Goal: Contribute content: Contribute content

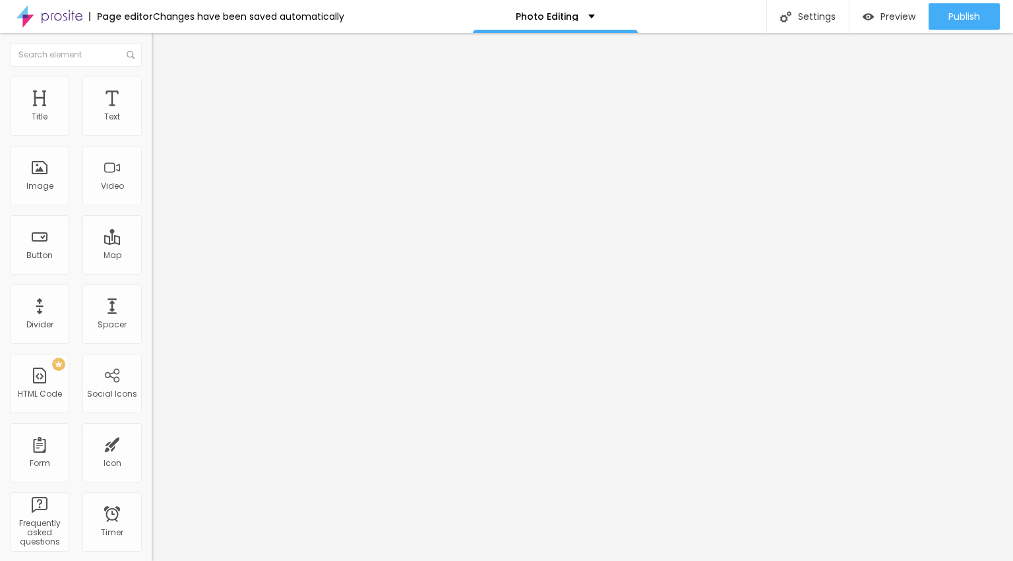
click at [152, 121] on span "Add image" at bounding box center [179, 115] width 54 height 11
click at [152, 176] on span "Add image" at bounding box center [179, 170] width 54 height 11
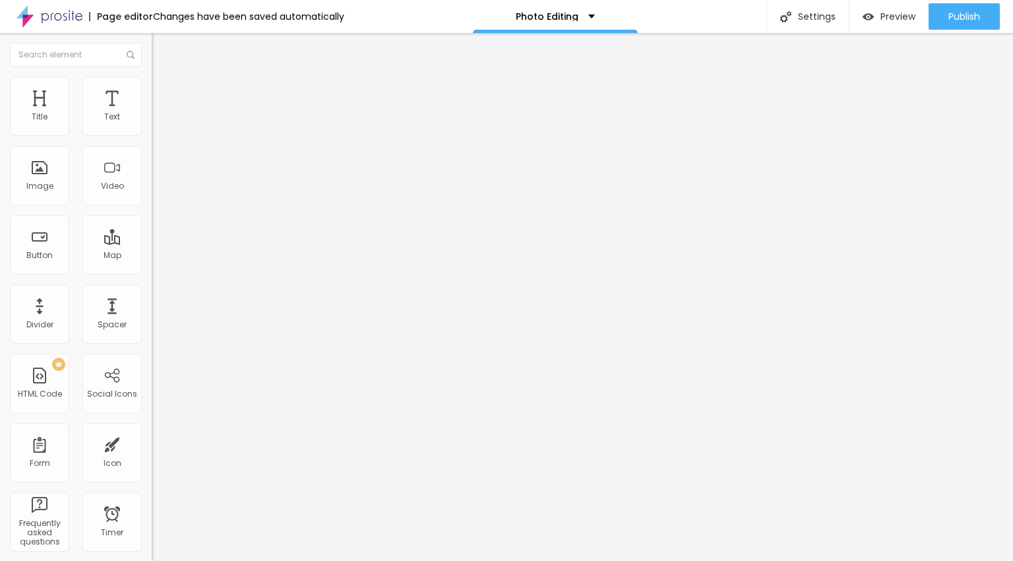
click at [152, 176] on span "Change image" at bounding box center [187, 170] width 71 height 11
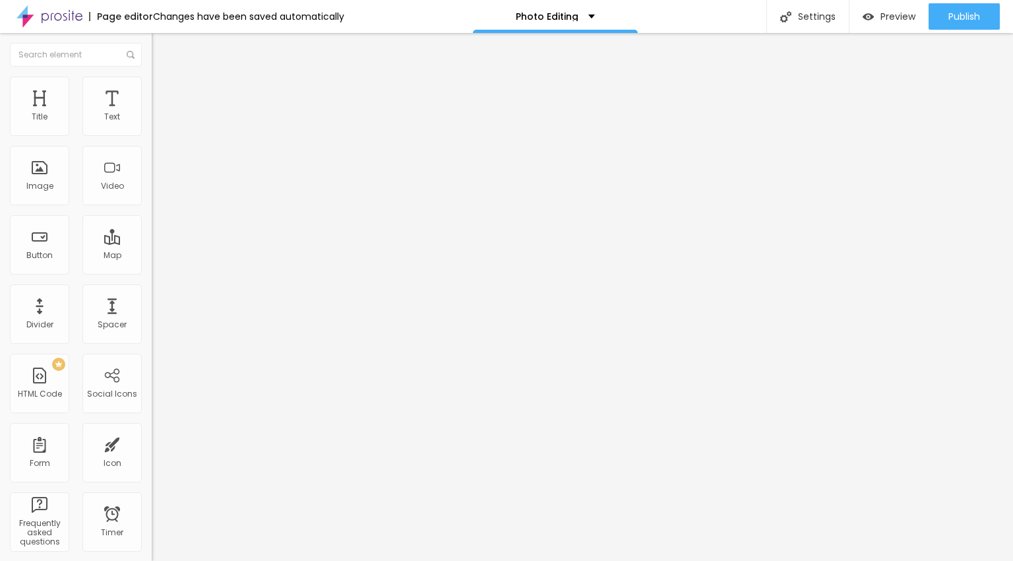
click at [152, 175] on div "Change image" at bounding box center [228, 170] width 152 height 9
click at [152, 84] on img at bounding box center [158, 83] width 12 height 12
type input "49"
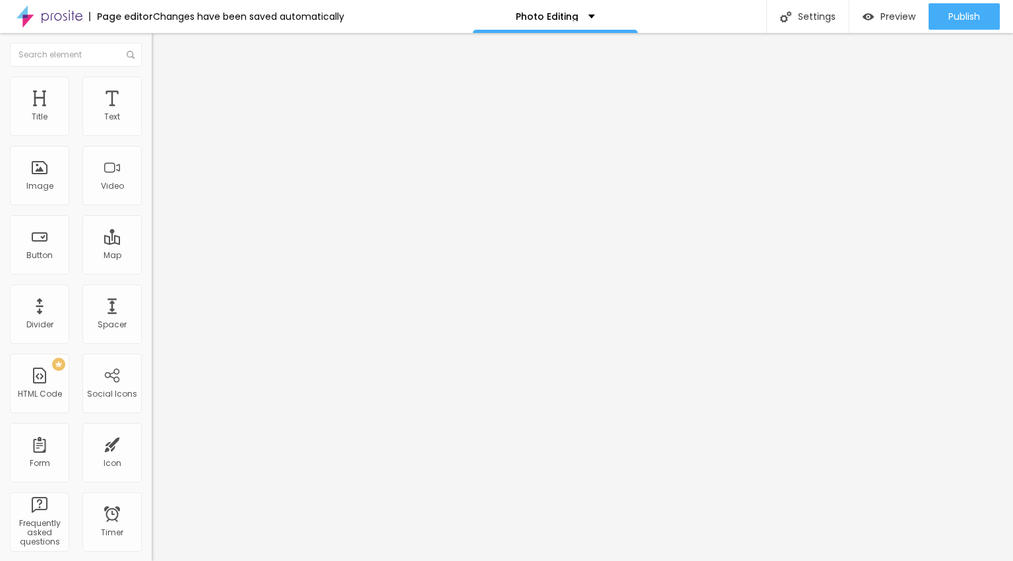
type input "50"
type input "51"
type input "52"
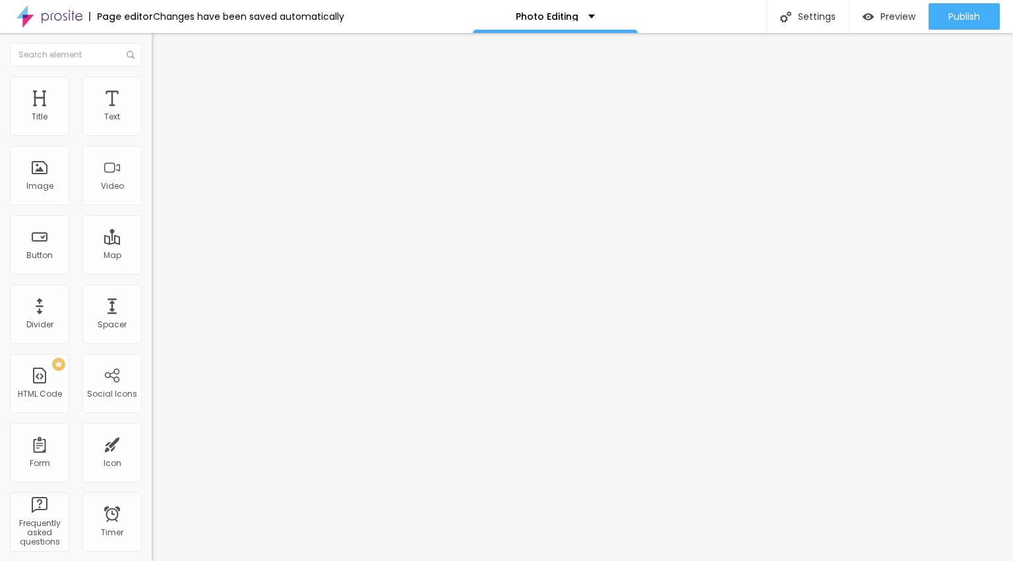
type input "52"
type input "54"
type input "57"
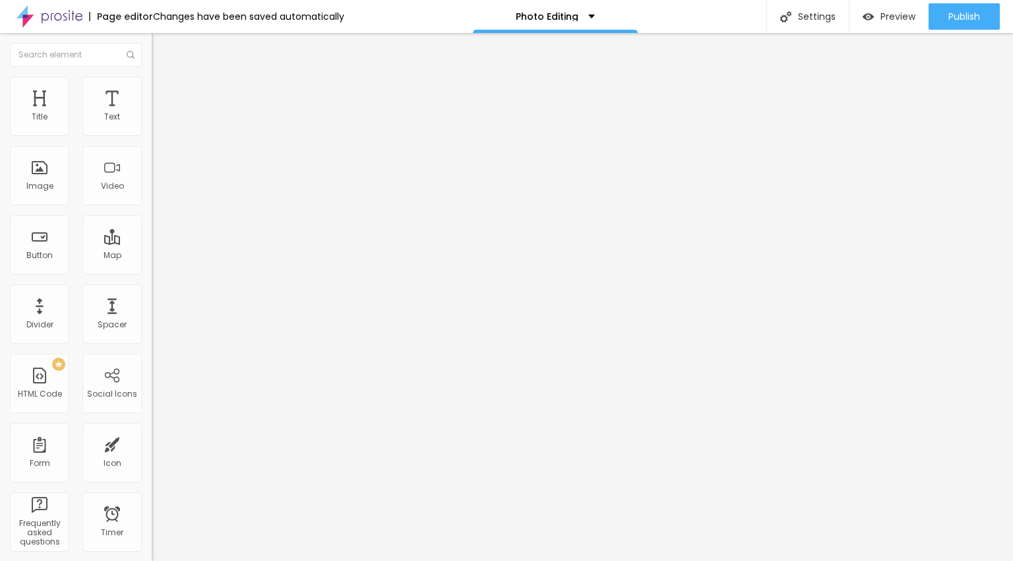
type input "60"
type input "62"
type input "65"
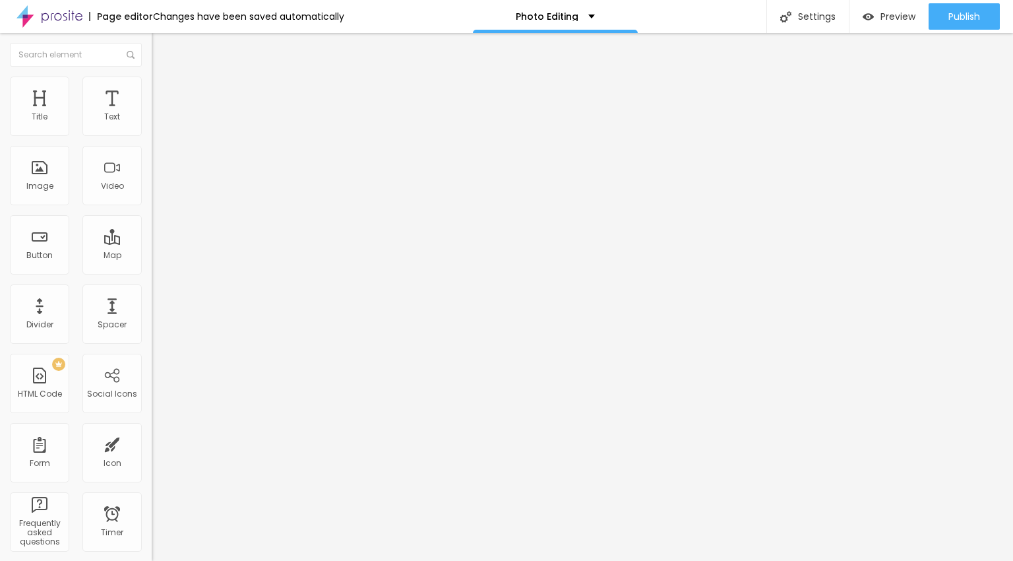
type input "65"
type input "74"
type input "77"
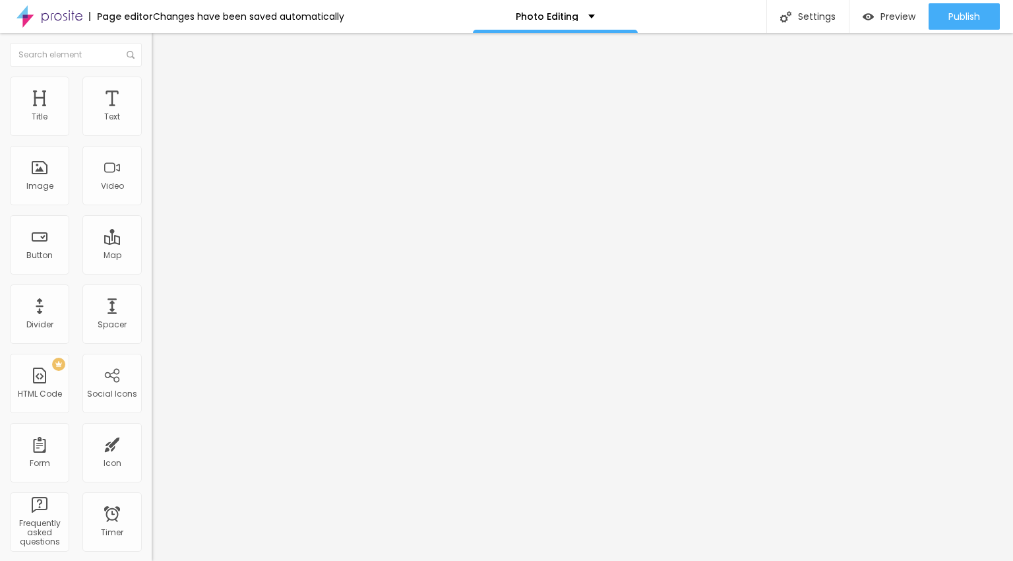
type input "80"
type input "83"
type input "87"
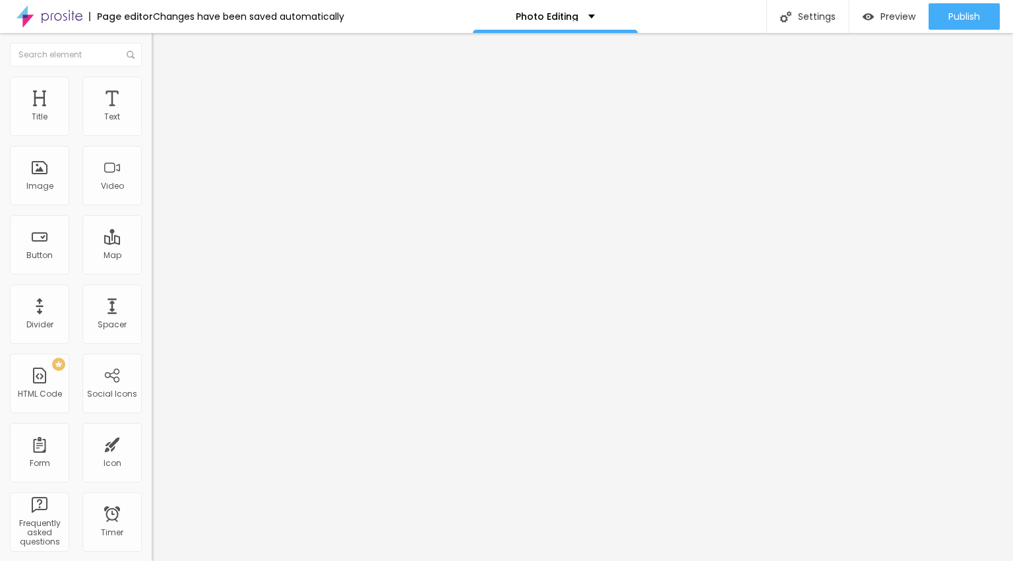
type input "87"
type input "95"
type input "97"
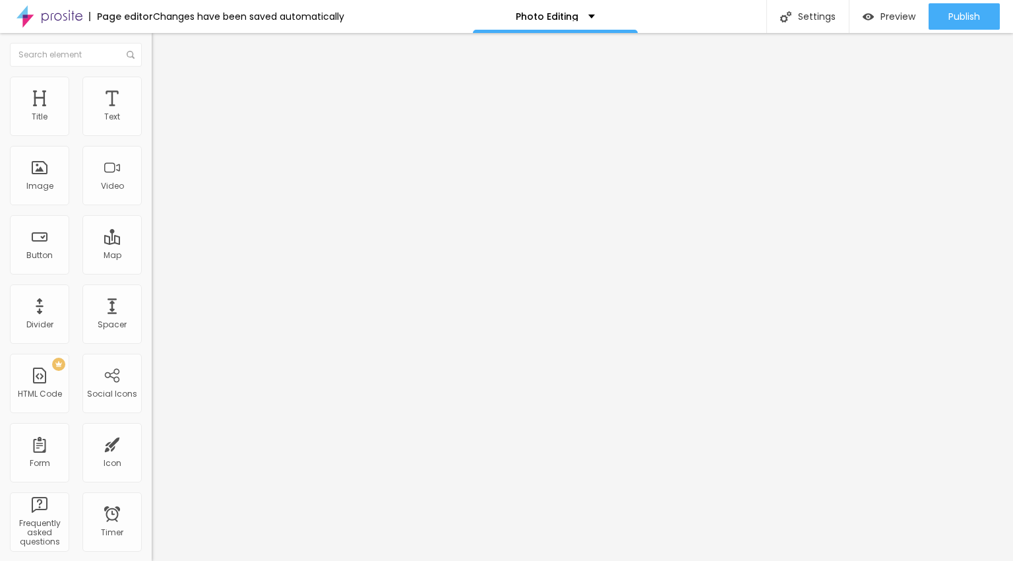
type input "99"
type input "100"
type input "77"
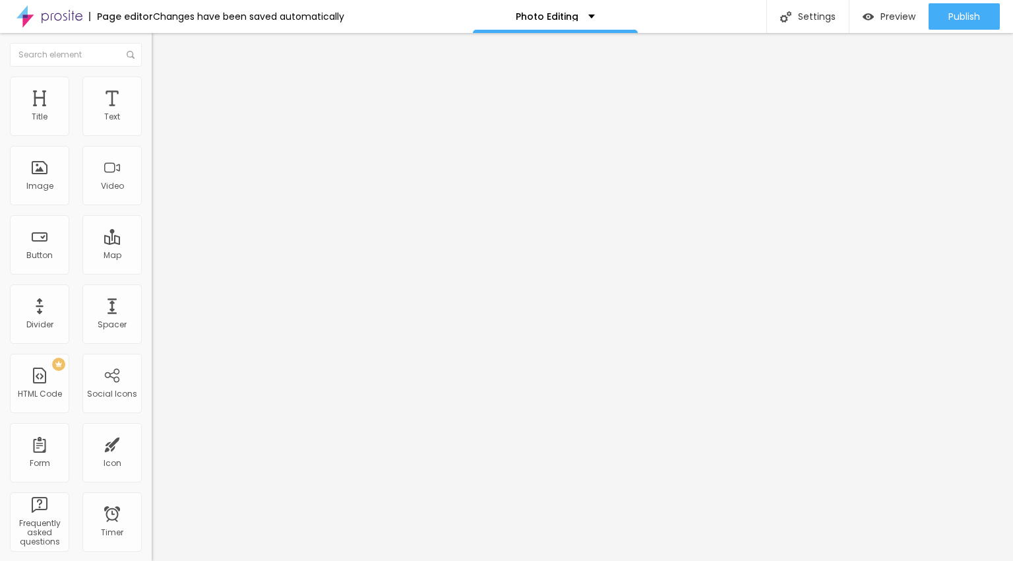
type input "77"
type input "71"
type input "65"
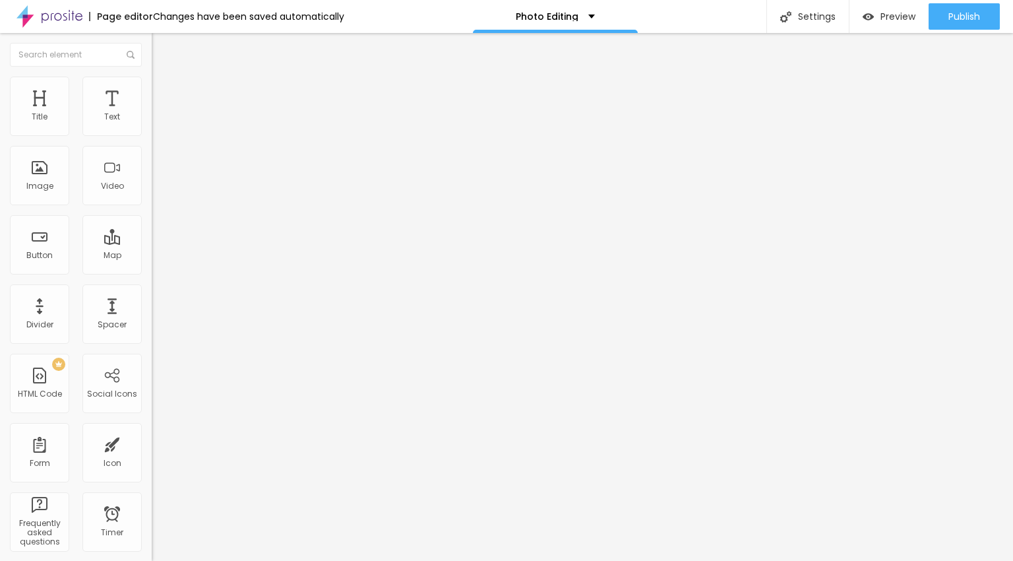
type input "60"
type input "48"
type input "45"
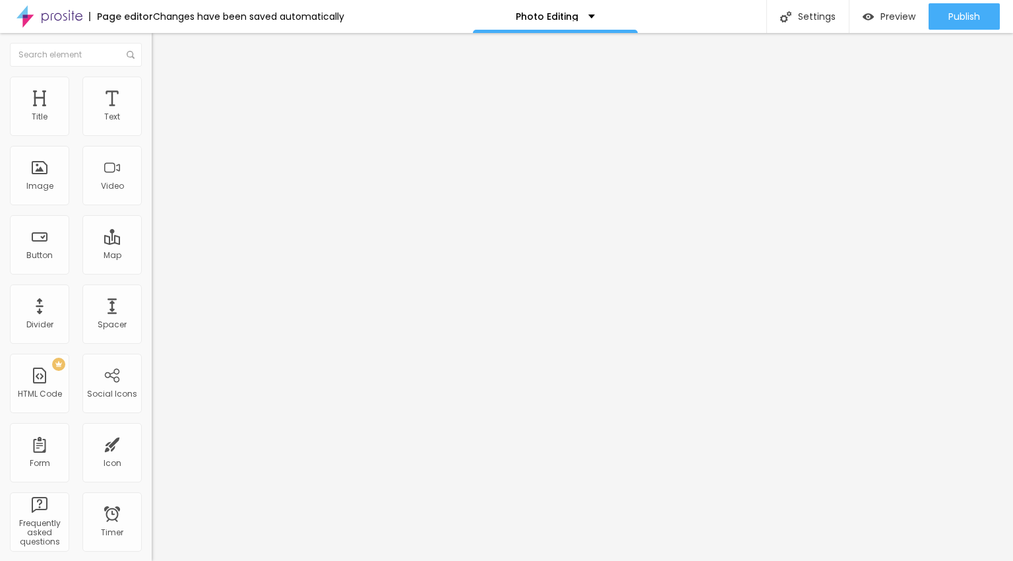
type input "45"
type input "43"
type input "40"
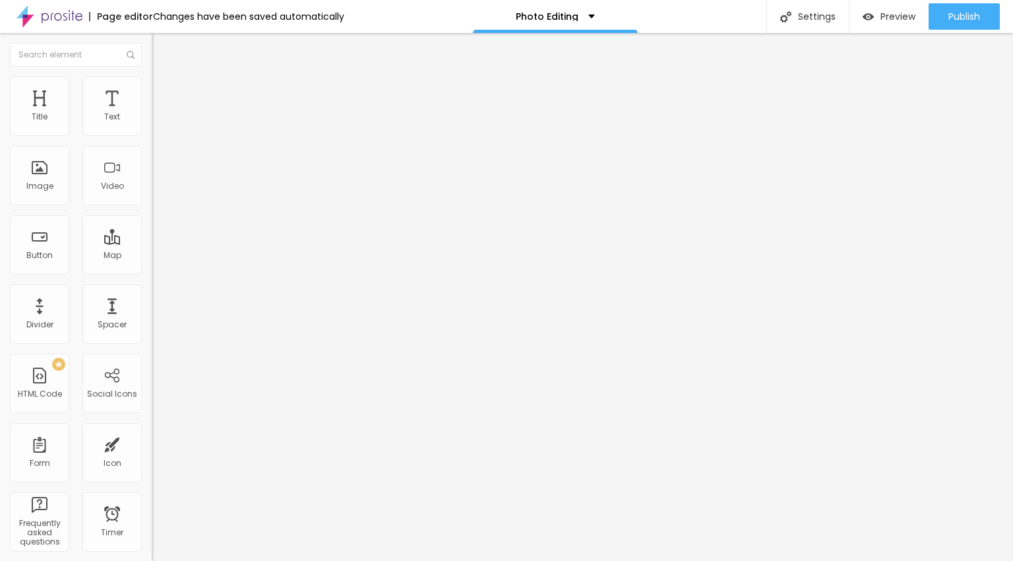
type input "38"
type input "36"
type input "35"
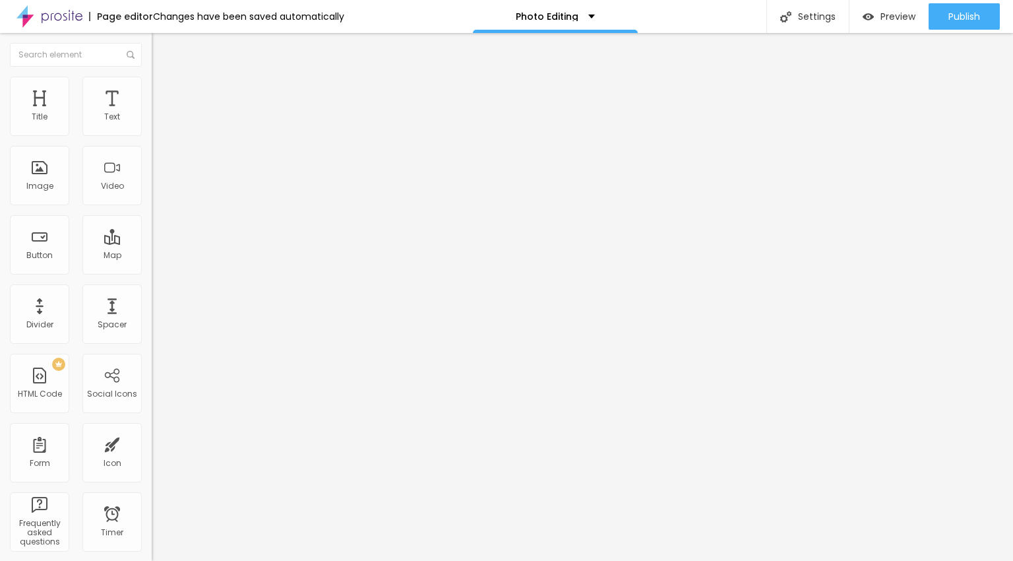
type input "35"
type input "34"
type input "33"
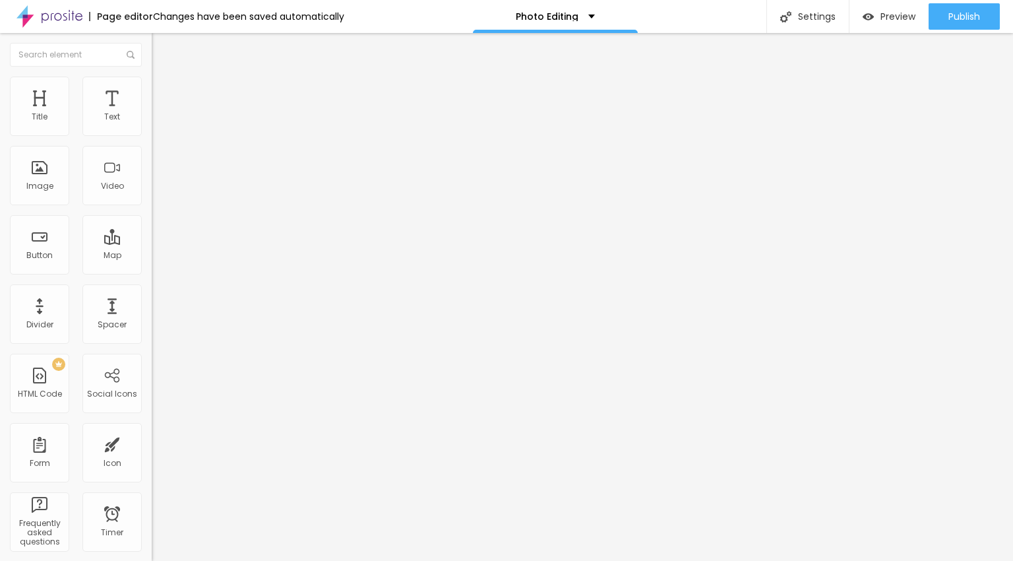
type input "32"
type input "31"
type input "30"
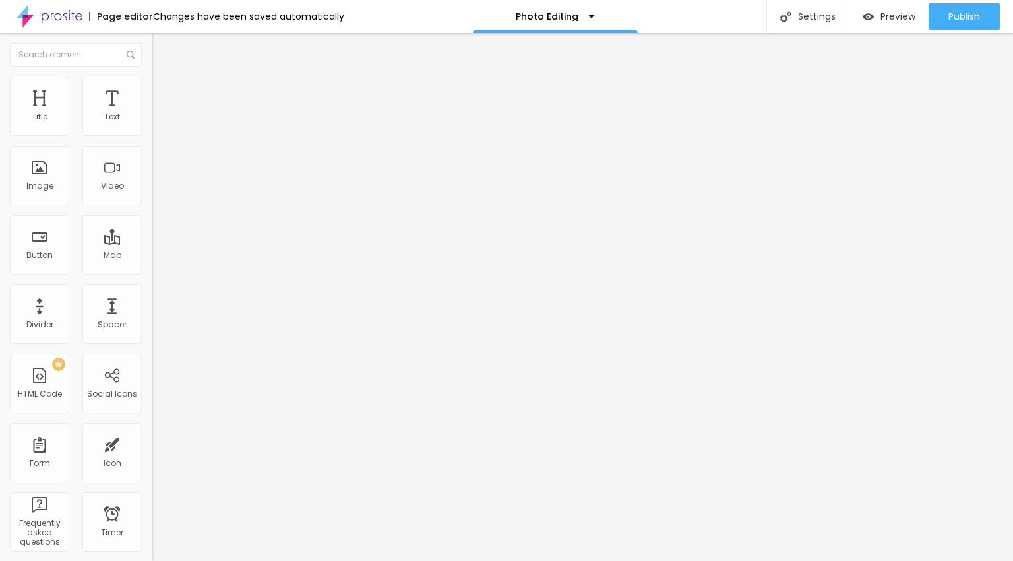
type input "30"
type input "29"
type input "28"
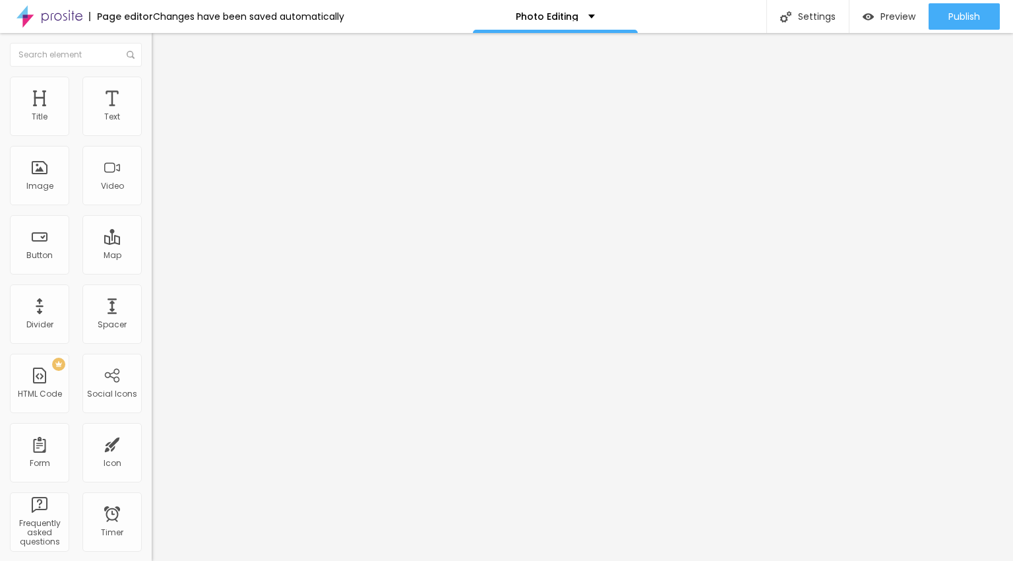
type input "27"
type input "26"
type input "25"
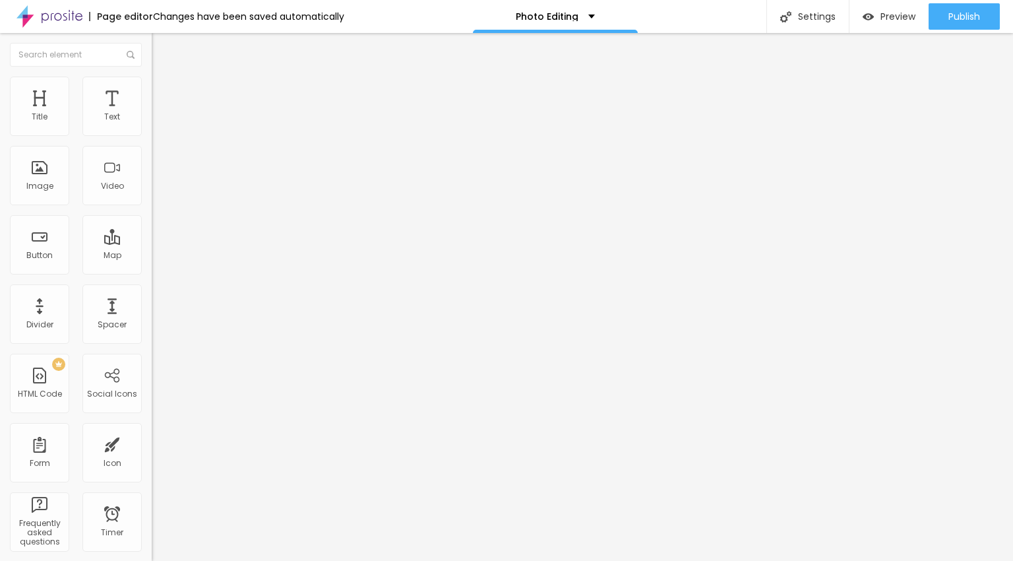
type input "25"
type input "24"
type input "23"
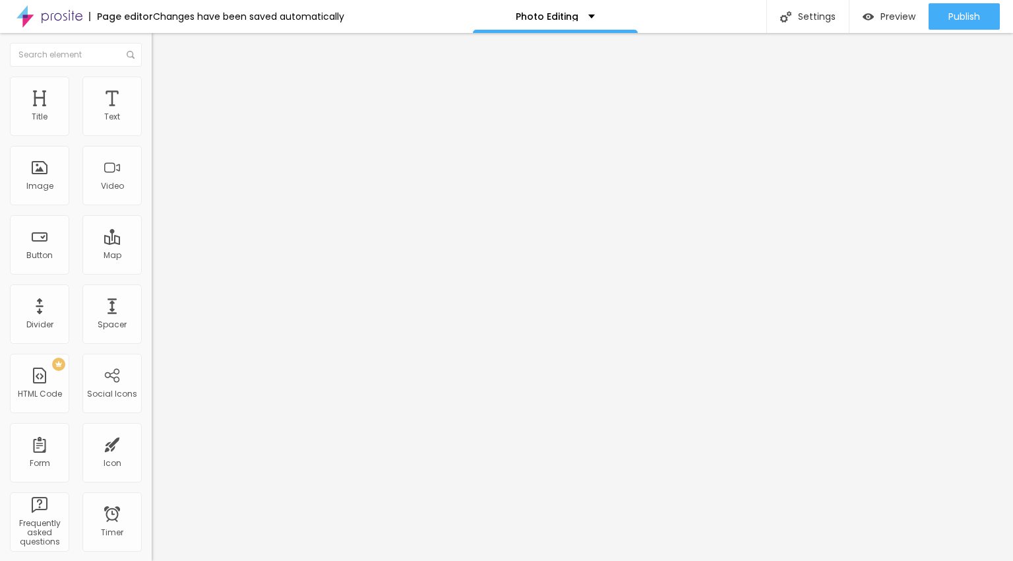
type input "21"
type input "20"
type input "19"
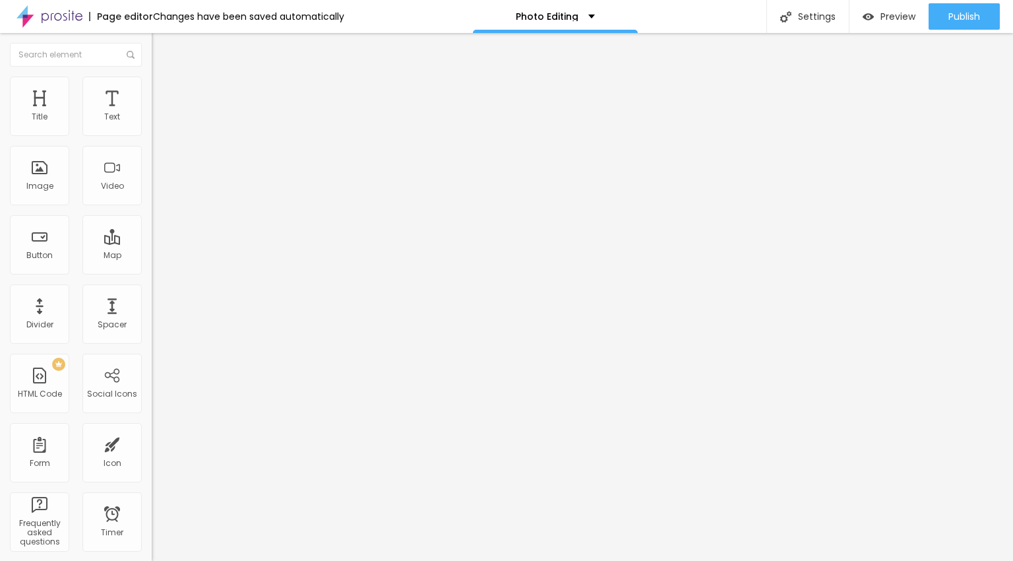
type input "19"
type input "18"
type input "16"
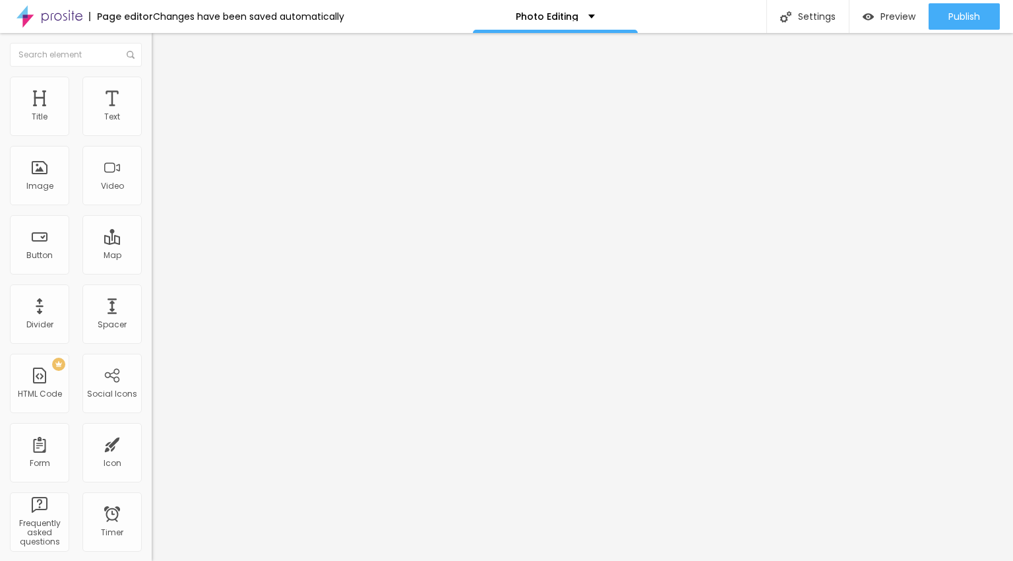
type input "14"
type input "13"
type input "12"
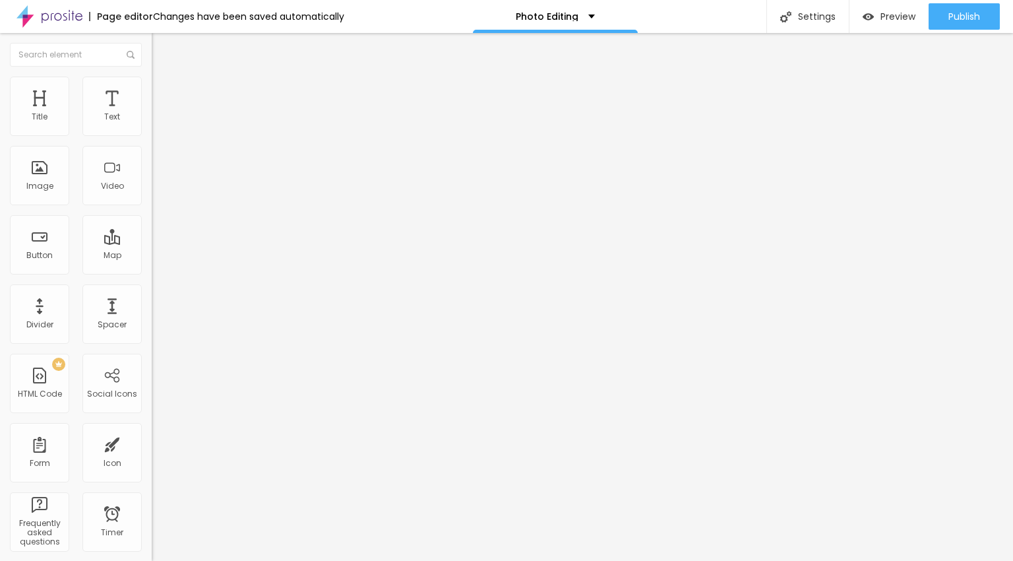
type input "12"
type input "11"
type input "8"
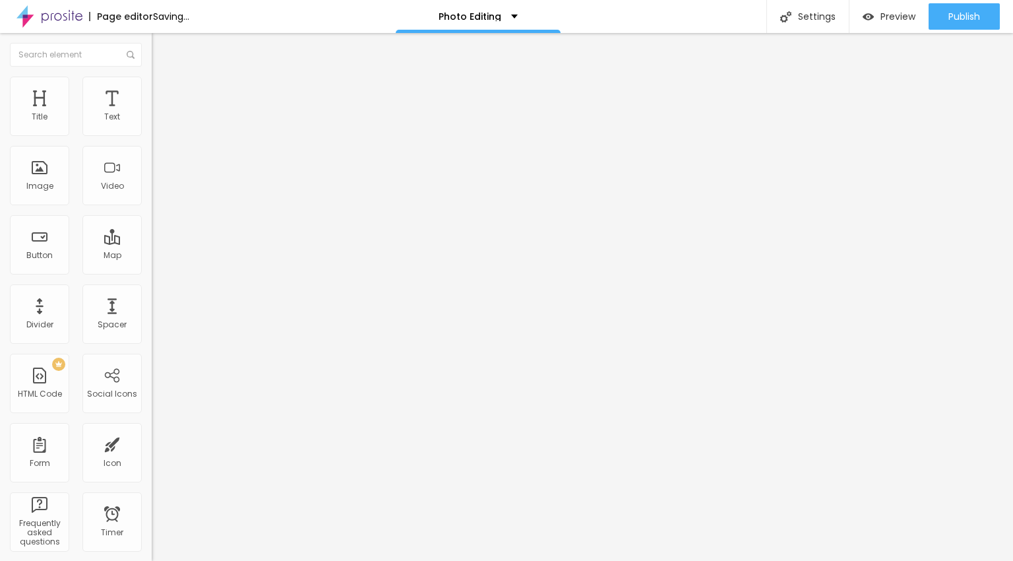
type input "7"
type input "6"
type input "5"
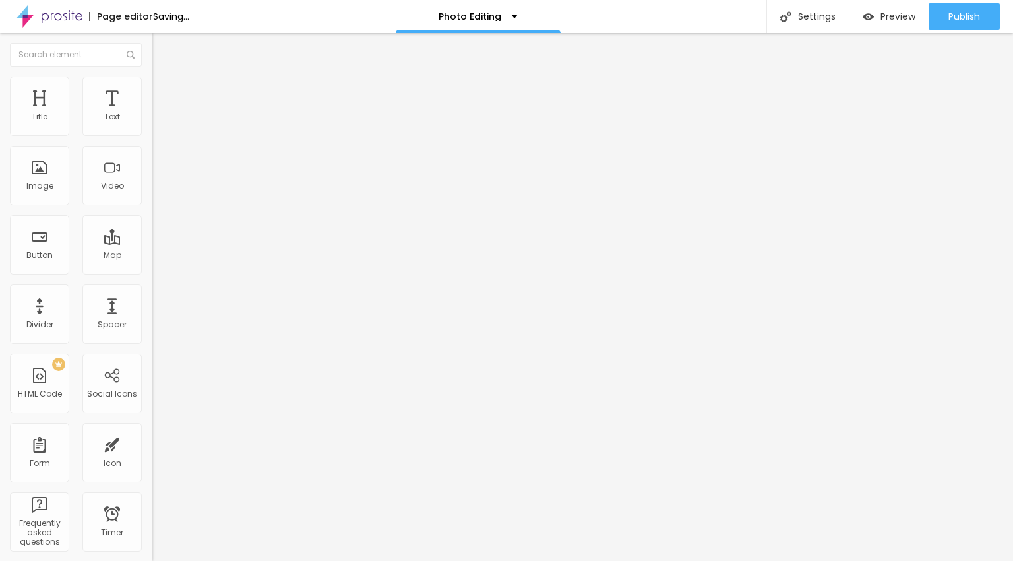
type input "5"
type input "4"
type input "3"
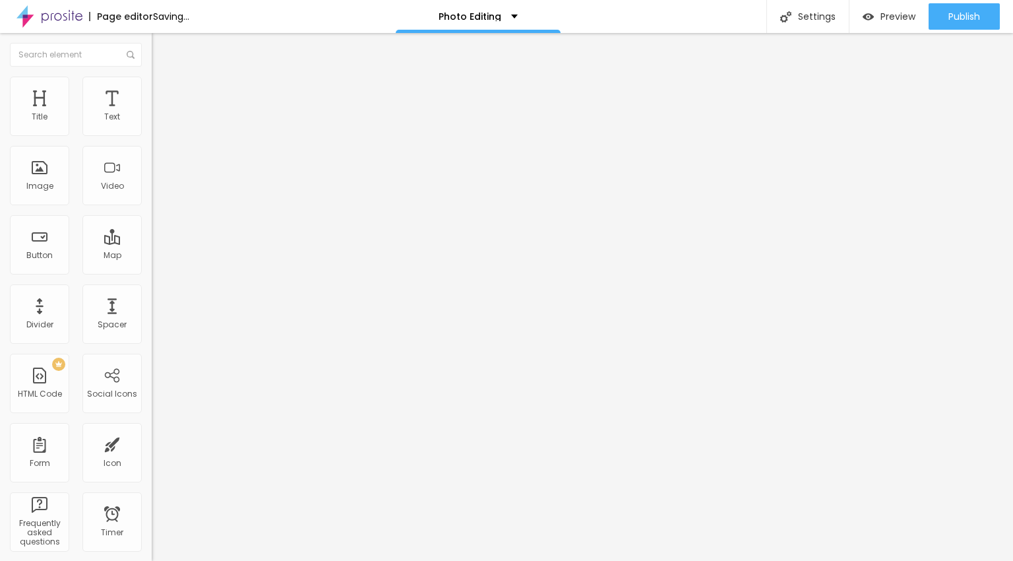
type input "2"
type input "1"
type input "0"
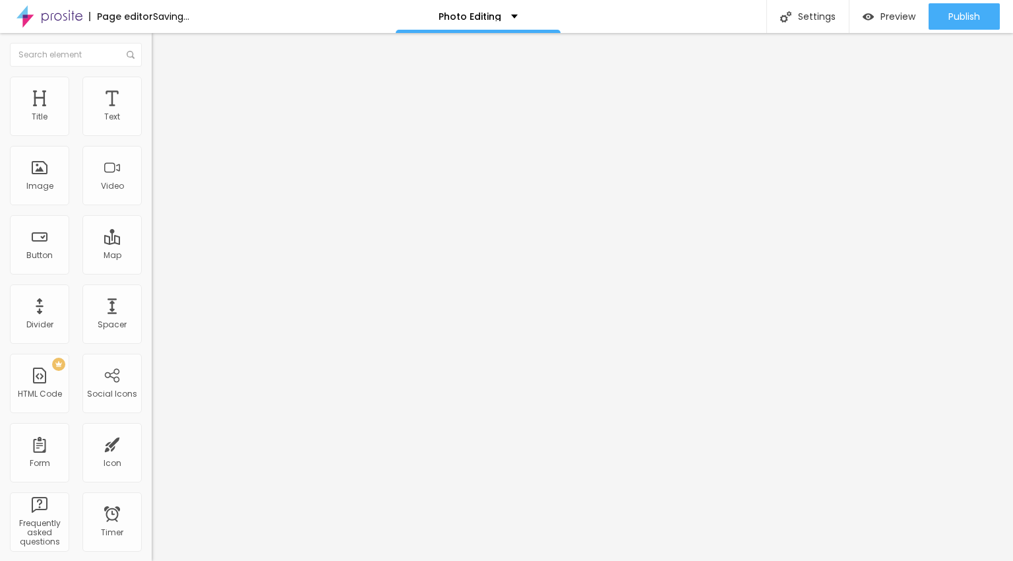
type input "0"
type input "12"
type input "15"
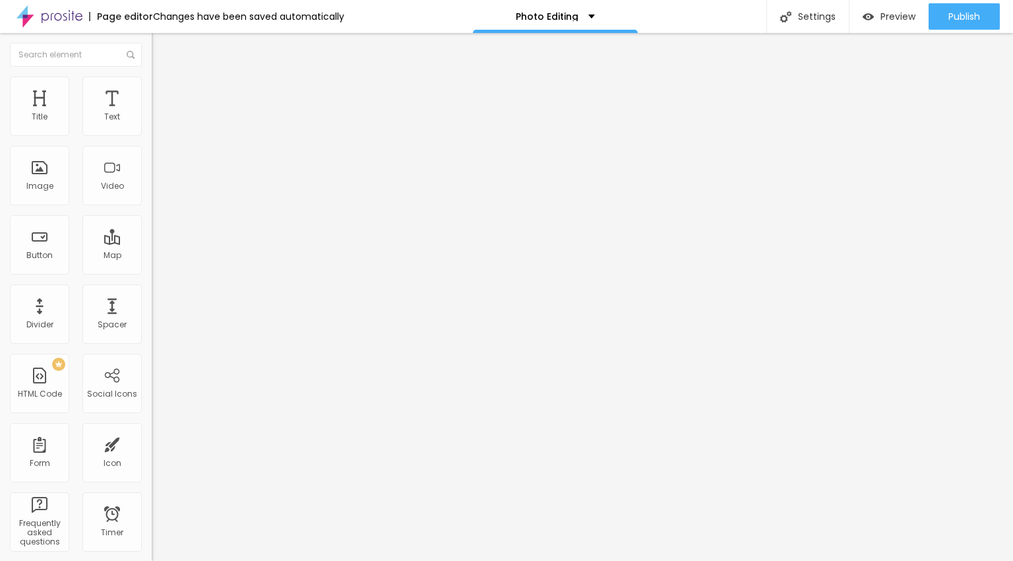
type input "19"
type input "23"
type input "31"
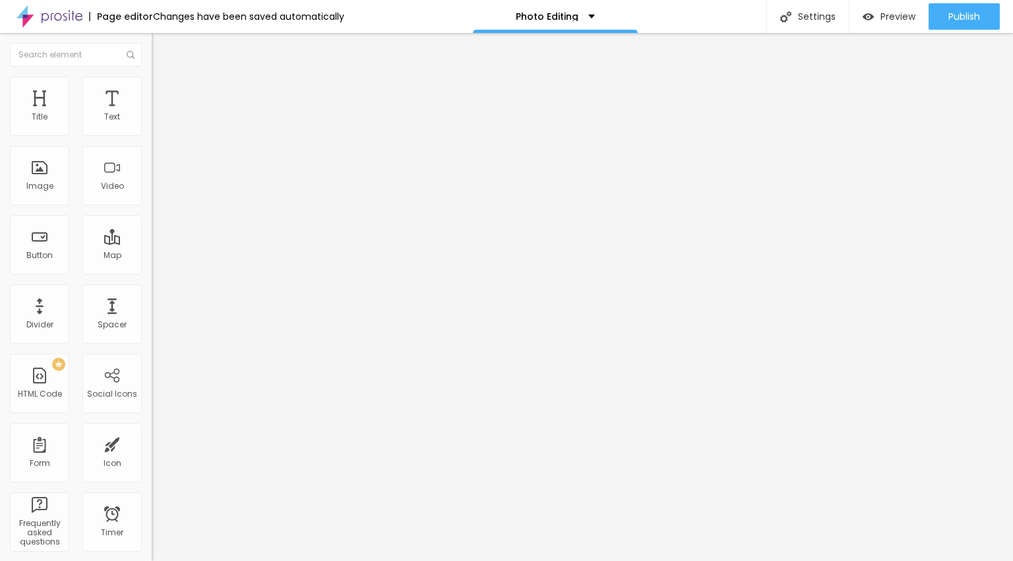
type input "31"
type input "34"
type input "37"
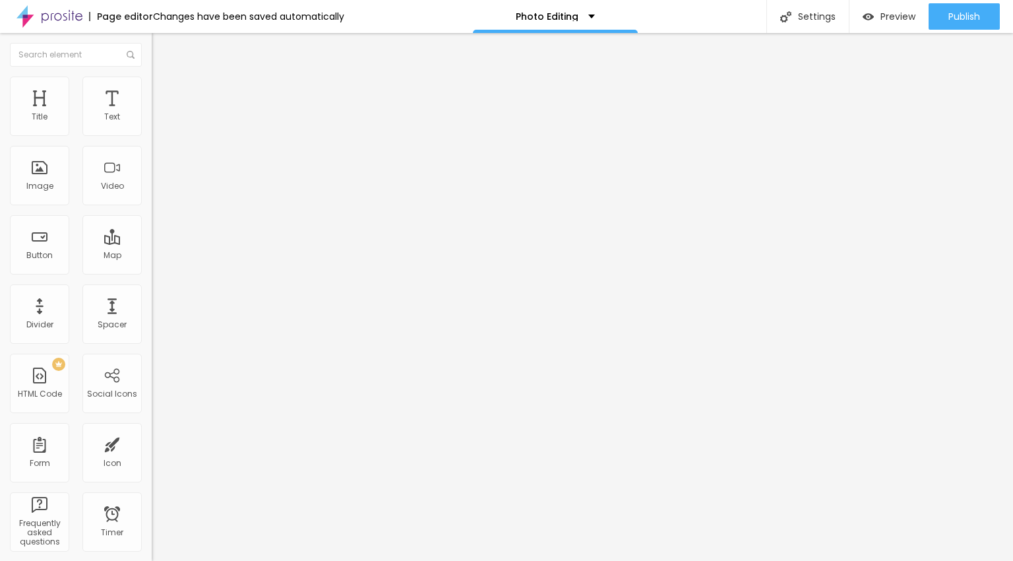
type input "39"
type input "42"
type input "45"
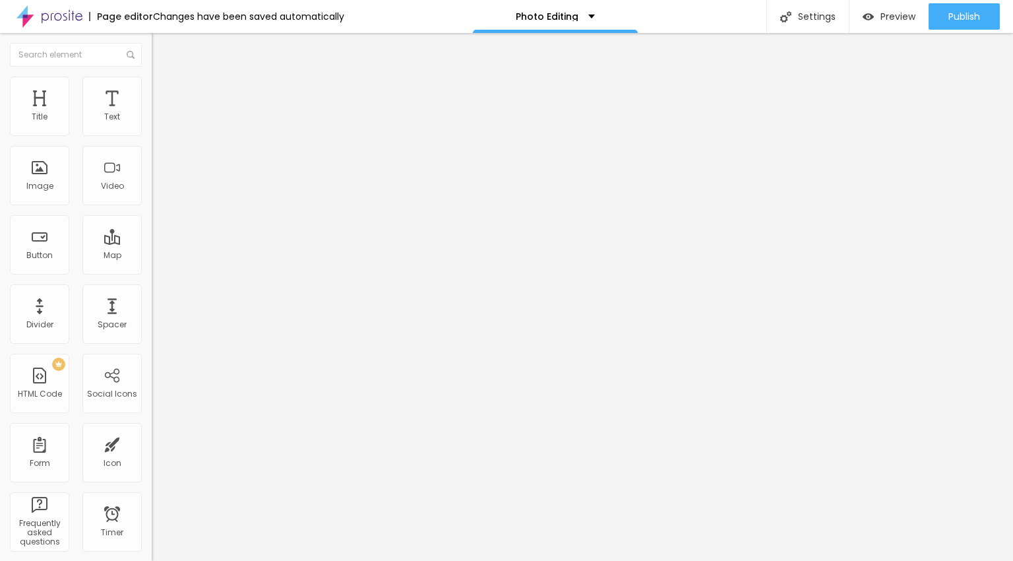
type input "45"
type input "47"
type input "49"
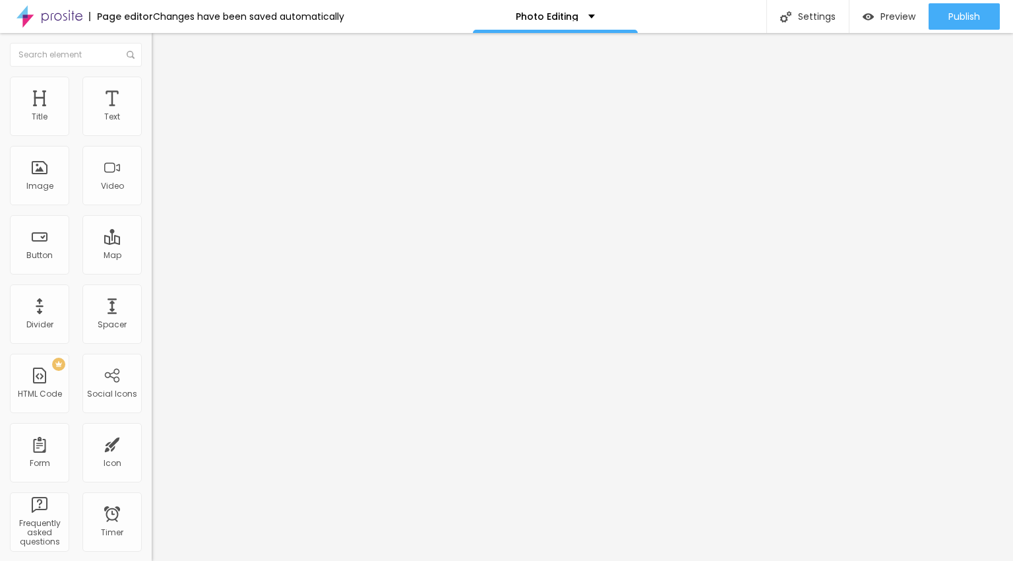
type input "51"
type input "53"
type input "55"
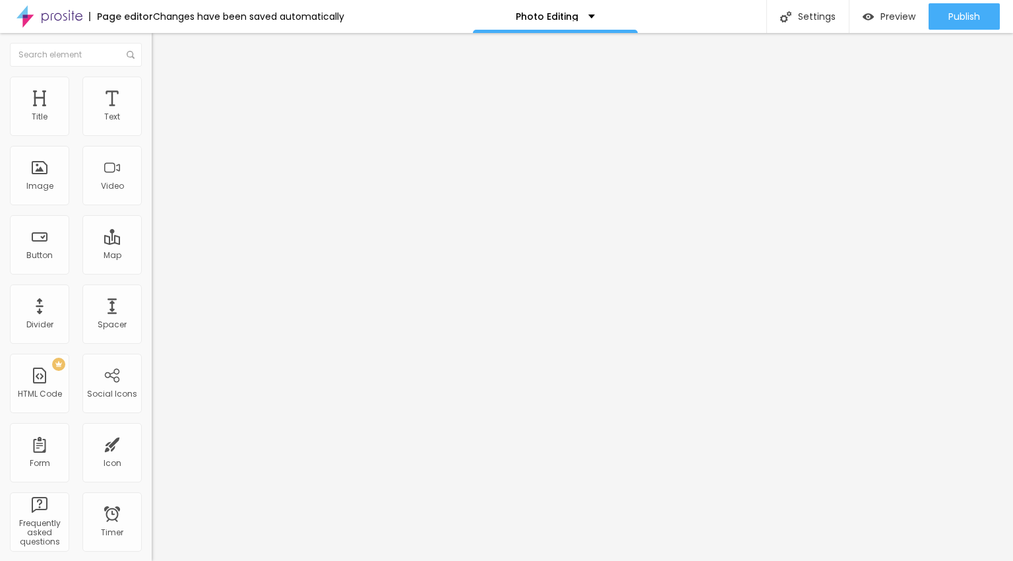
type input "55"
type input "57"
type input "58"
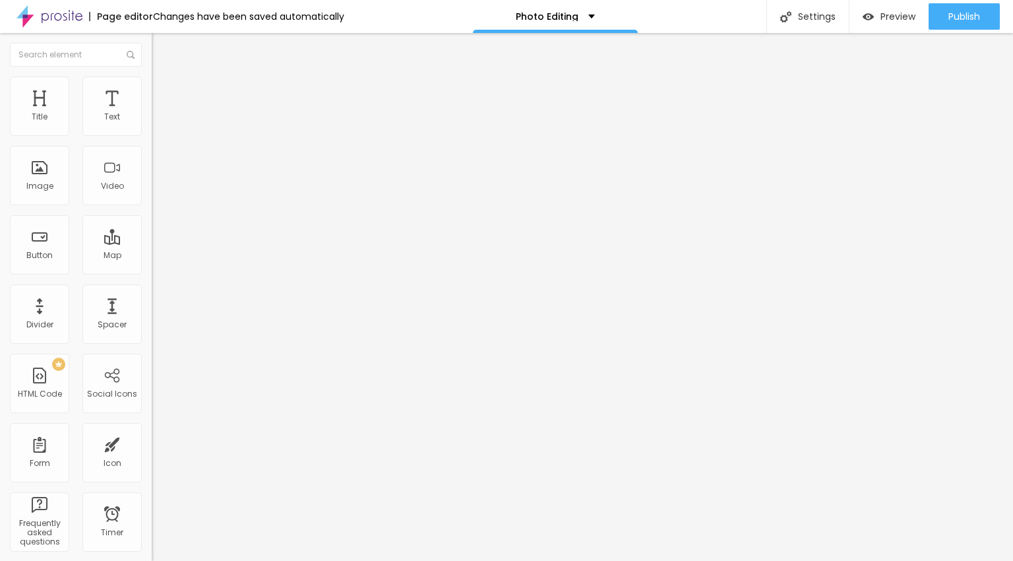
type input "60"
type input "61"
type input "62"
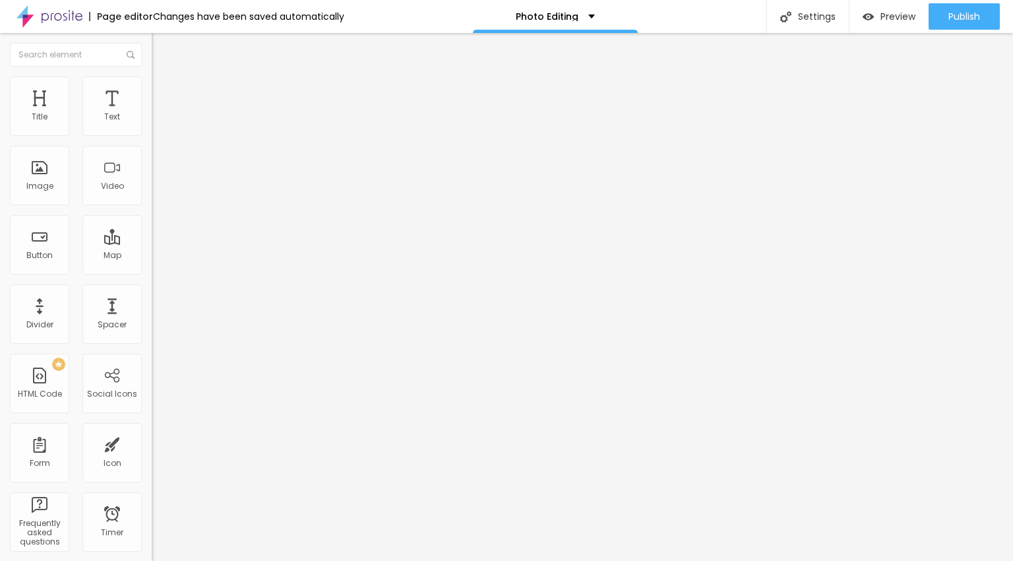
type input "62"
type input "63"
type input "64"
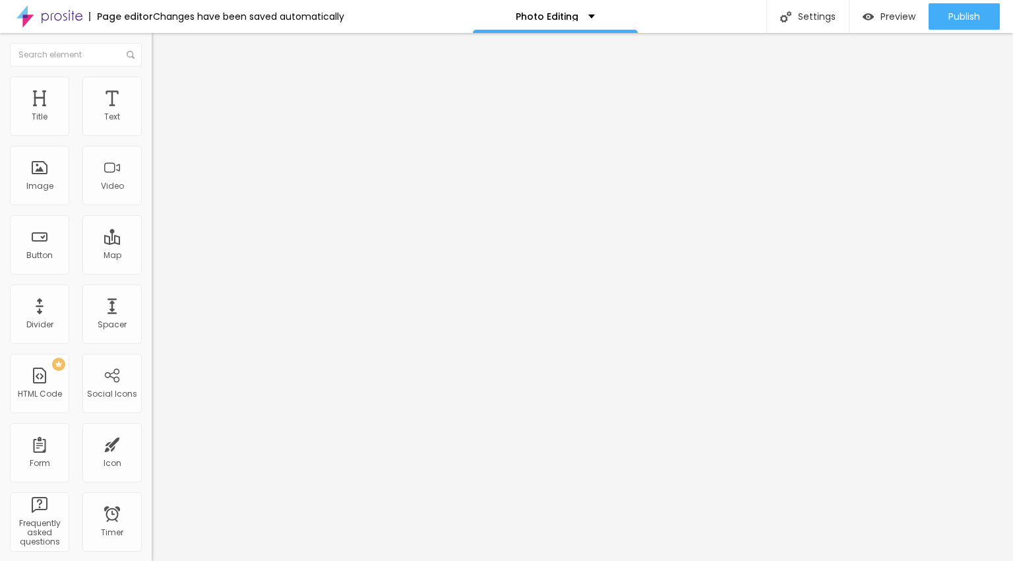
type input "65"
type input "66"
type input "65"
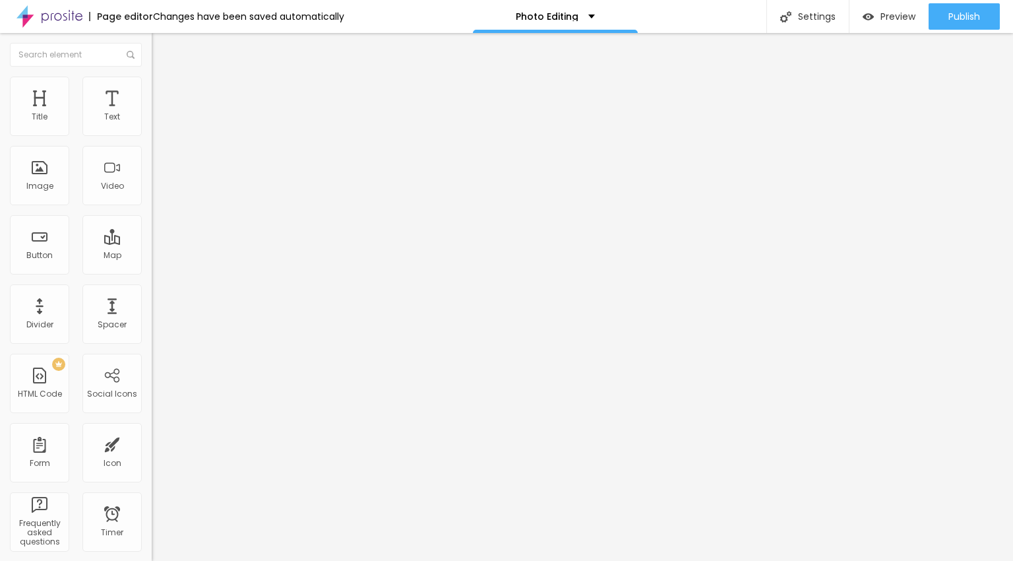
type input "65"
type input "66"
type input "67"
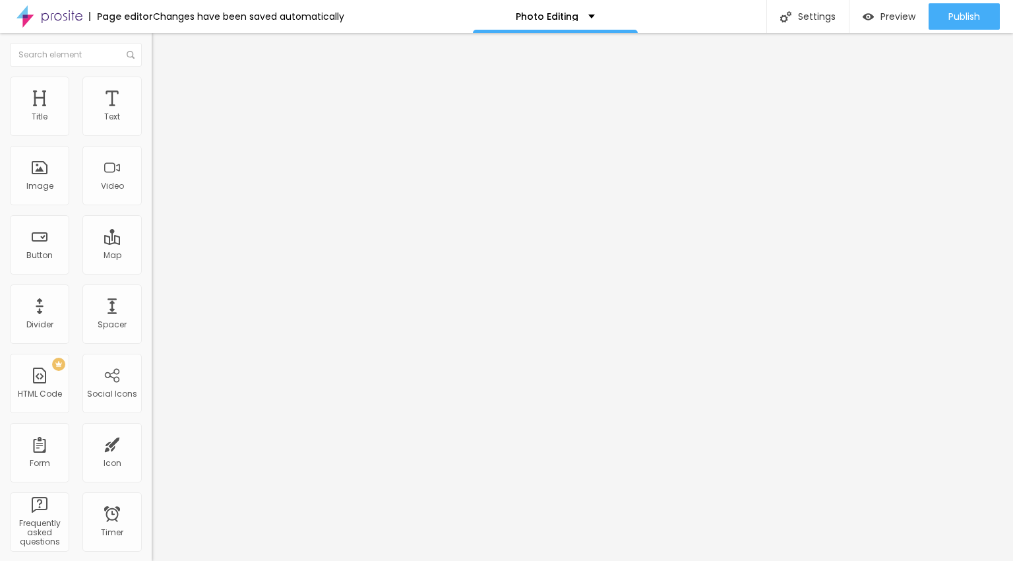
type input "68"
type input "70"
type input "71"
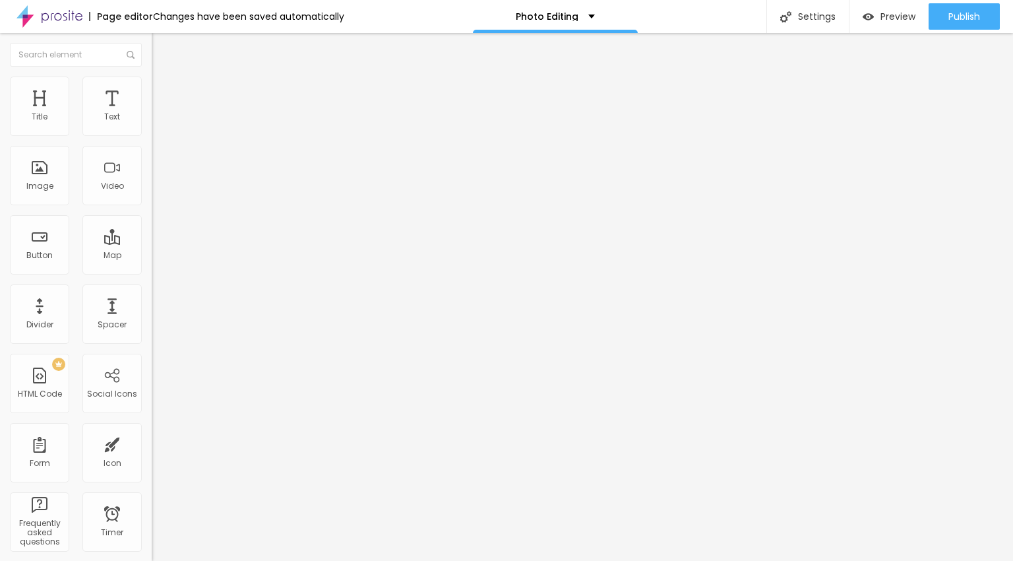
type input "71"
type input "72"
type input "73"
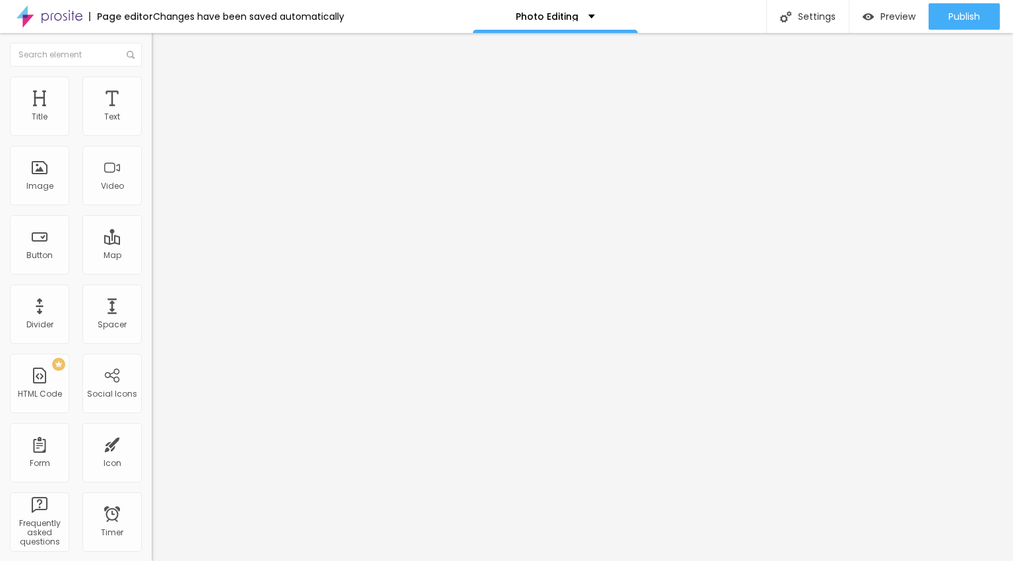
type input "72"
type input "71"
type input "70"
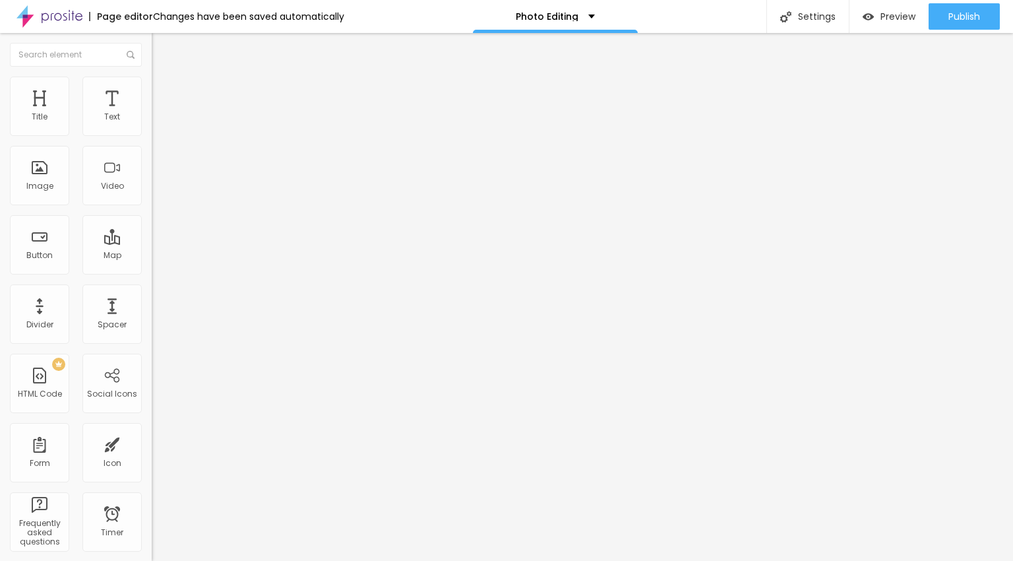
type input "70"
type input "69"
type input "68"
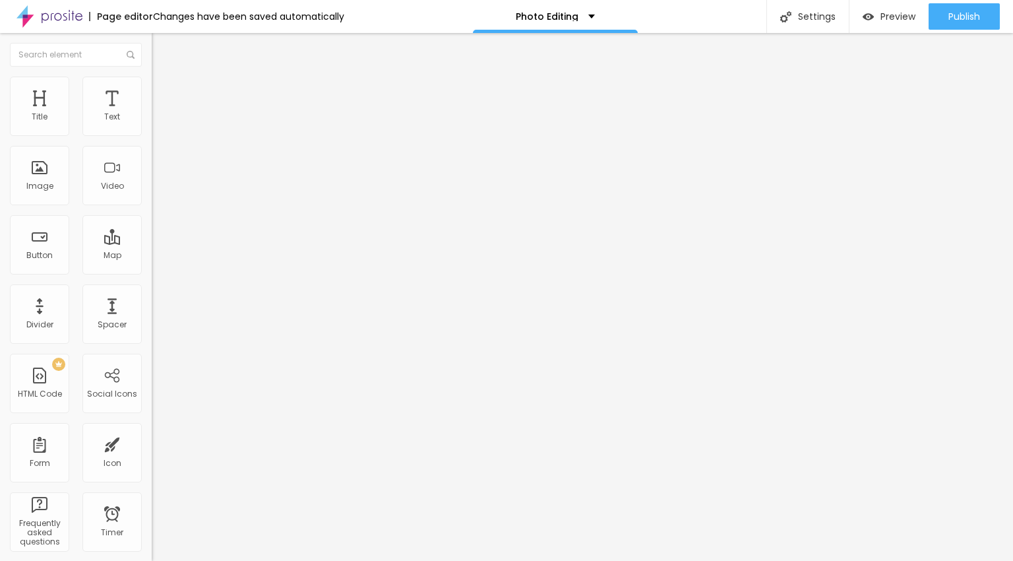
type input "67"
type input "66"
type input "65"
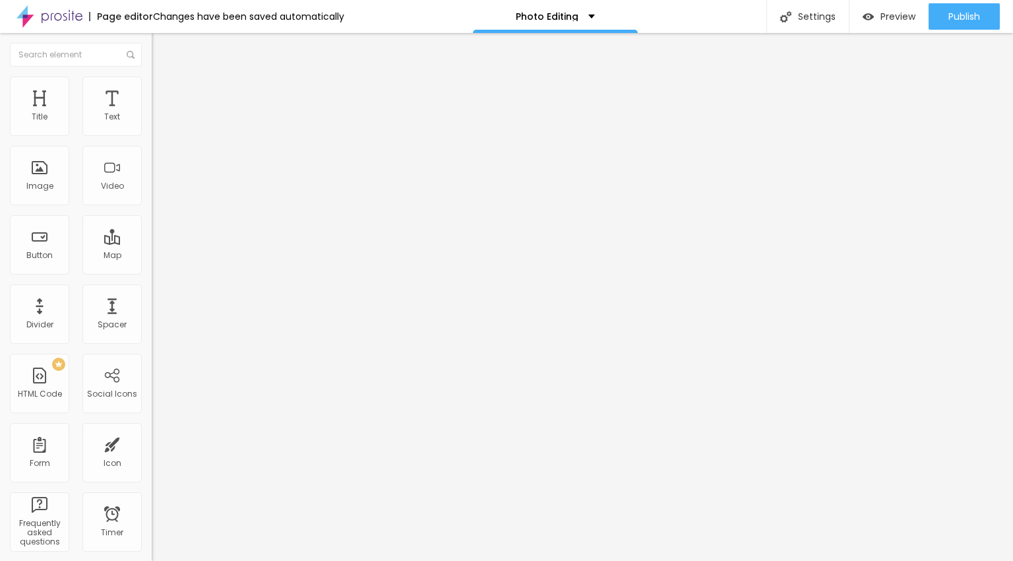
type input "65"
type input "64"
drag, startPoint x: 73, startPoint y: 496, endPoint x: 85, endPoint y: 487, distance: 15.0
click at [152, 385] on input "range" at bounding box center [194, 380] width 85 height 11
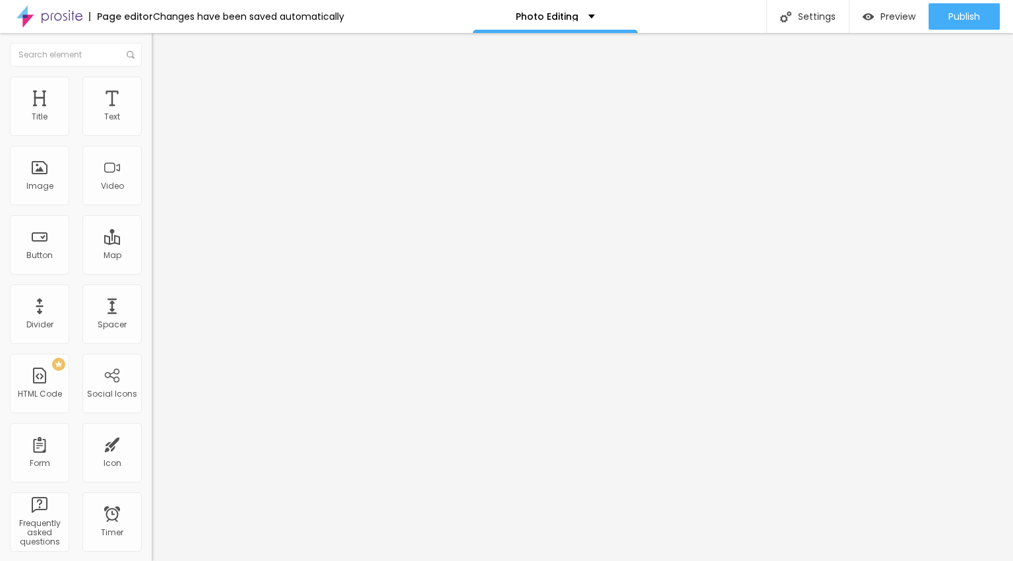
click at [222, 119] on img at bounding box center [226, 115] width 8 height 8
click at [222, 174] on img at bounding box center [226, 170] width 8 height 8
click at [152, 121] on span "Add image" at bounding box center [179, 115] width 54 height 11
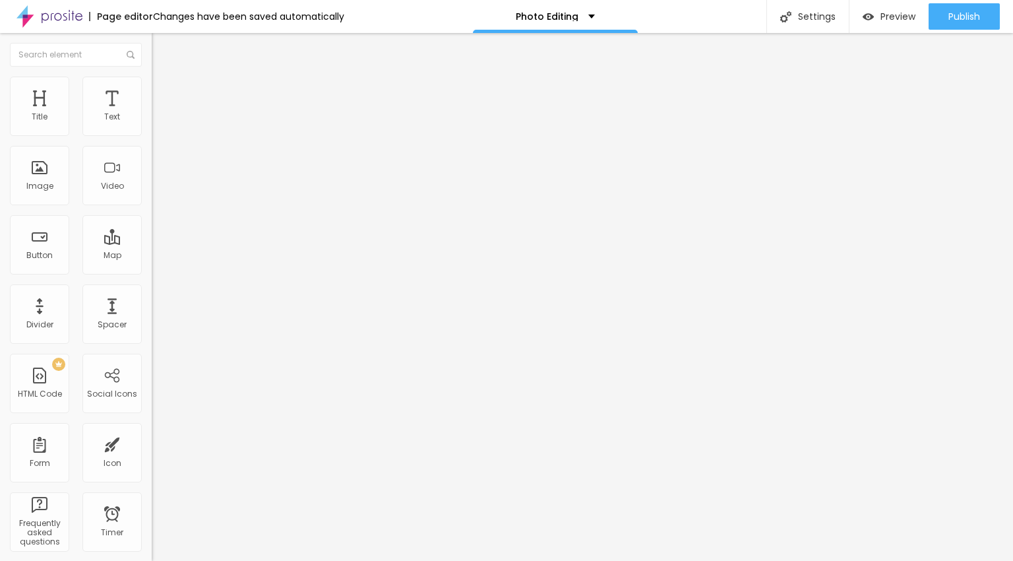
click at [152, 121] on span "Add image" at bounding box center [179, 115] width 54 height 11
click at [152, 176] on span "Add image" at bounding box center [179, 170] width 54 height 11
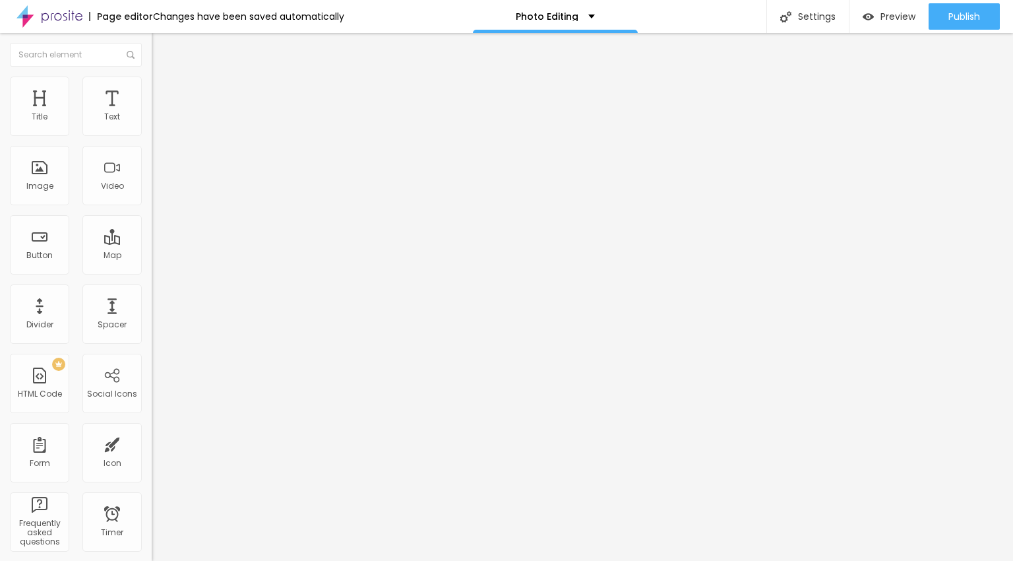
click at [974, 11] on span "Publish" at bounding box center [965, 16] width 32 height 11
click at [874, 16] on div "Preview" at bounding box center [889, 16] width 53 height 11
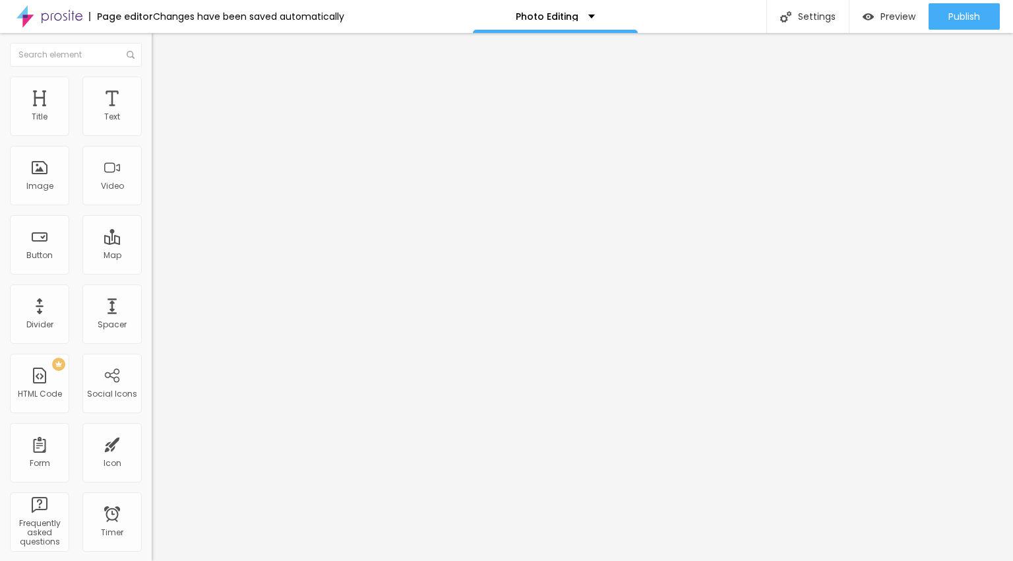
click at [222, 174] on img at bounding box center [226, 170] width 8 height 8
click at [152, 176] on span "Add image" at bounding box center [179, 170] width 54 height 11
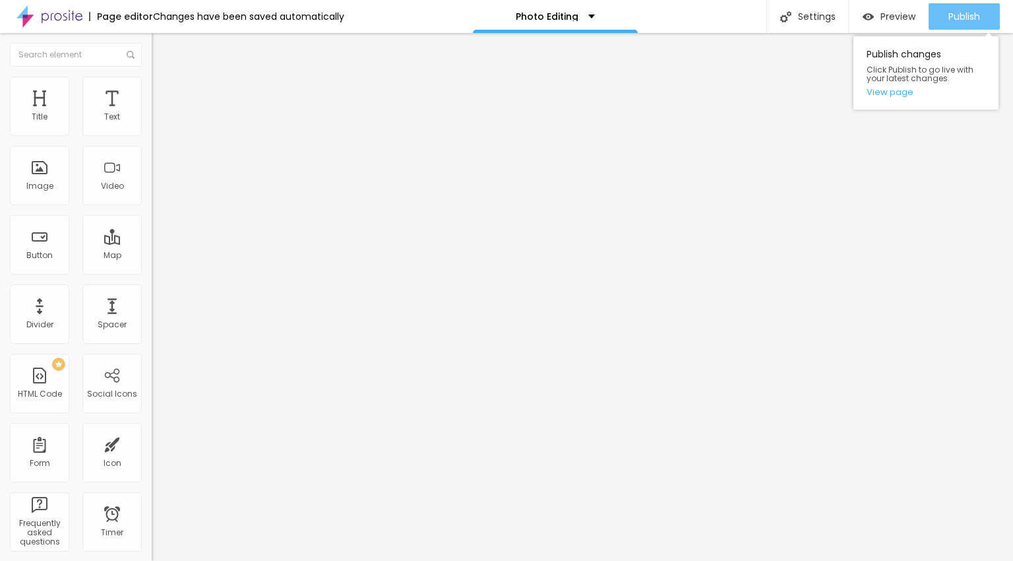
click at [964, 13] on span "Publish" at bounding box center [965, 16] width 32 height 11
click at [222, 174] on img at bounding box center [226, 170] width 8 height 8
click at [152, 176] on span "Add image" at bounding box center [179, 170] width 54 height 11
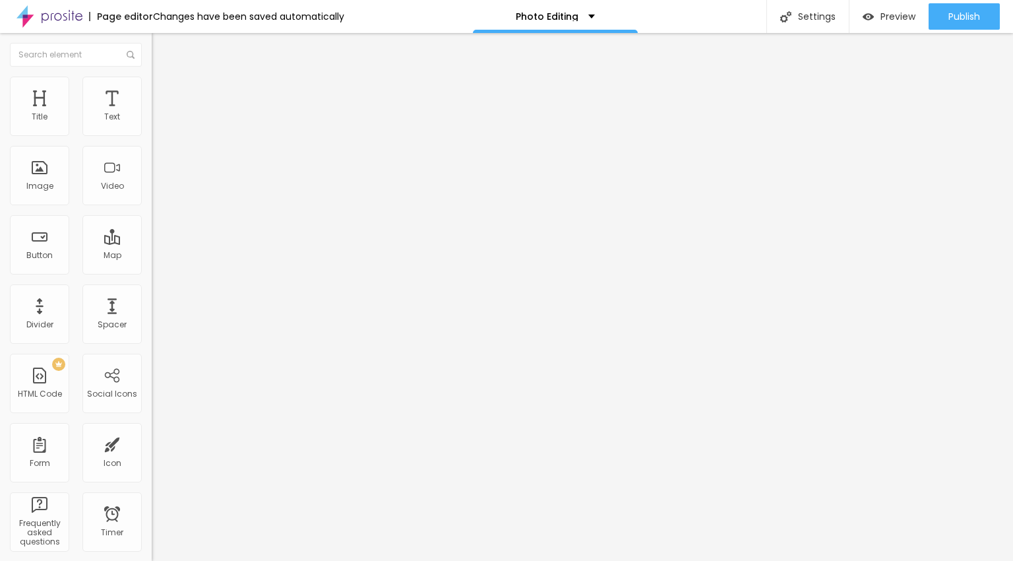
click at [970, 11] on span "Publish" at bounding box center [965, 16] width 32 height 11
